Goal: Find specific page/section: Find specific page/section

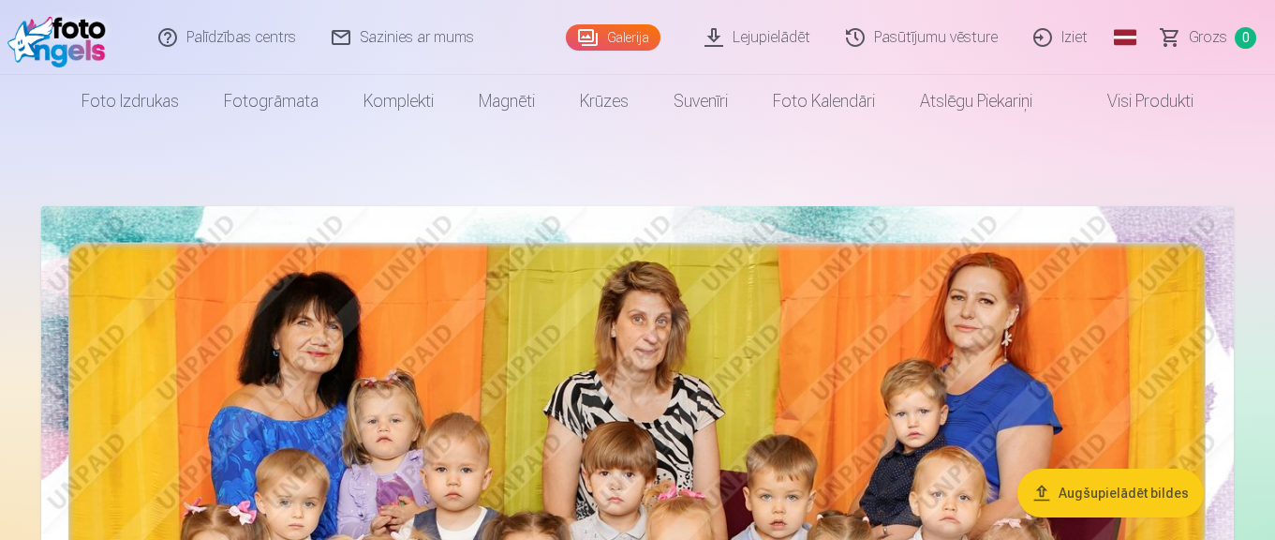
click at [1131, 490] on button "Augšupielādēt bildes" at bounding box center [1110, 492] width 186 height 49
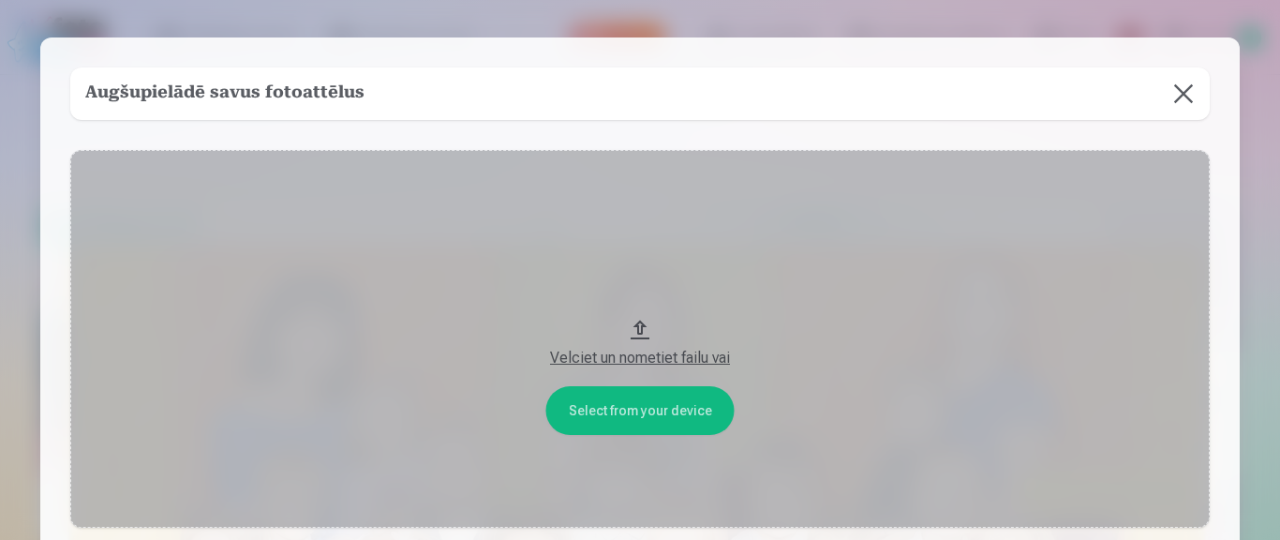
click at [1184, 96] on button at bounding box center [1183, 93] width 52 height 52
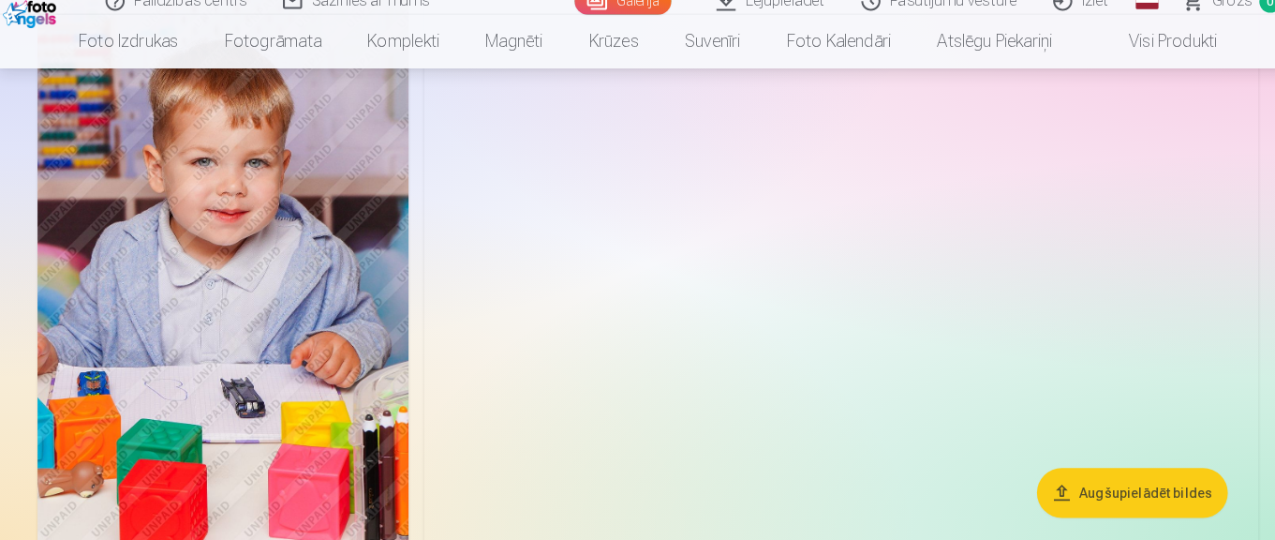
scroll to position [2170, 0]
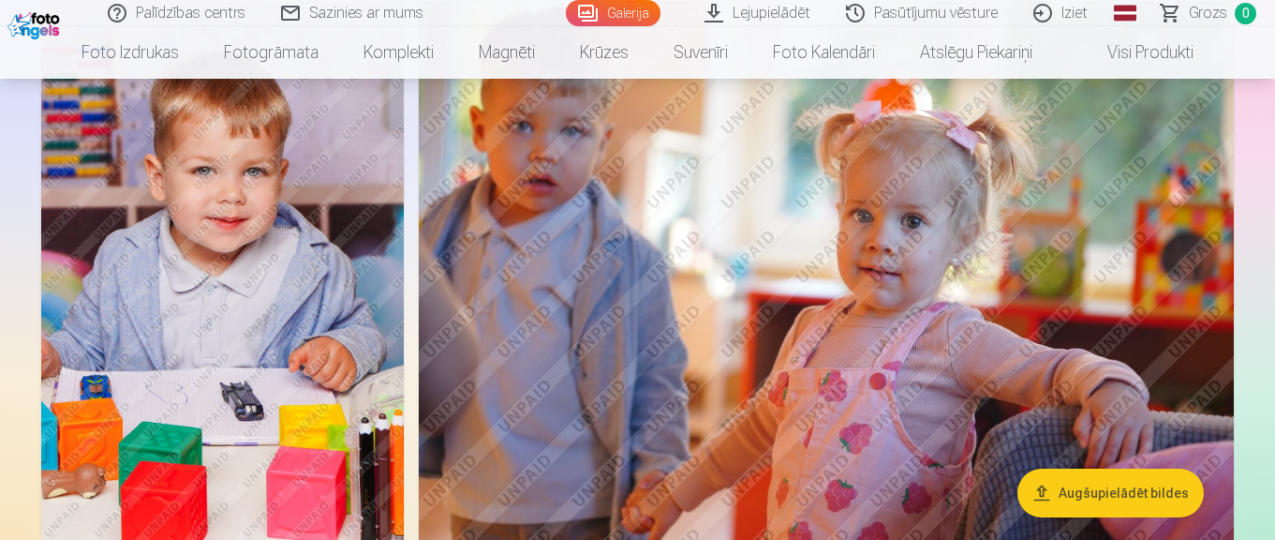
click at [780, 17] on link "Lejupielādēt" at bounding box center [758, 13] width 141 height 26
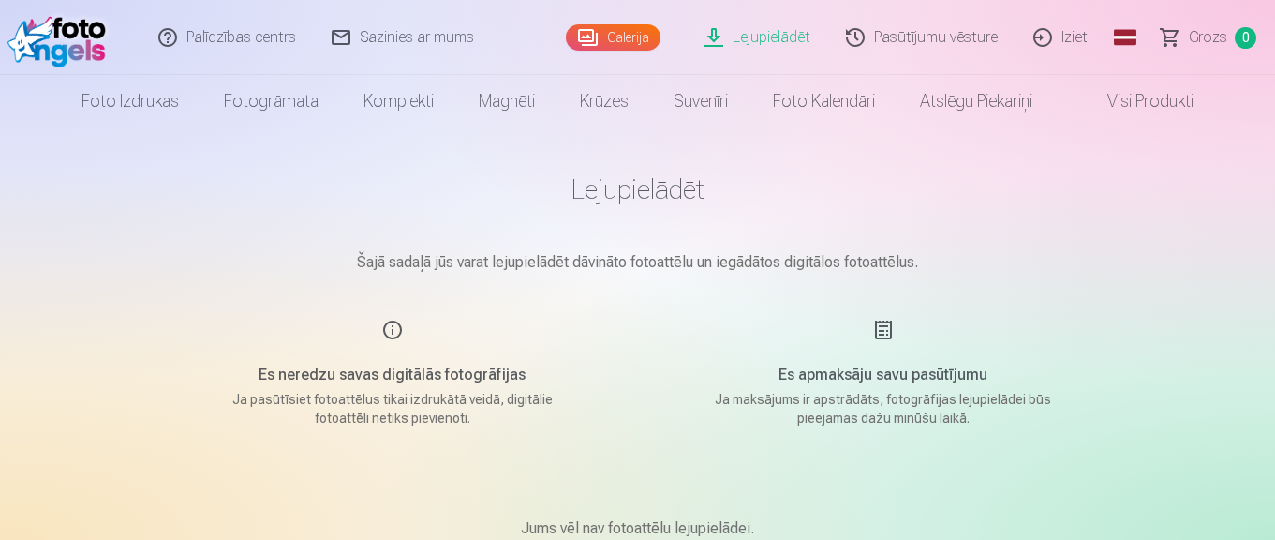
click at [923, 31] on link "Pasūtījumu vēsture" at bounding box center [922, 37] width 187 height 75
